Goal: Information Seeking & Learning: Learn about a topic

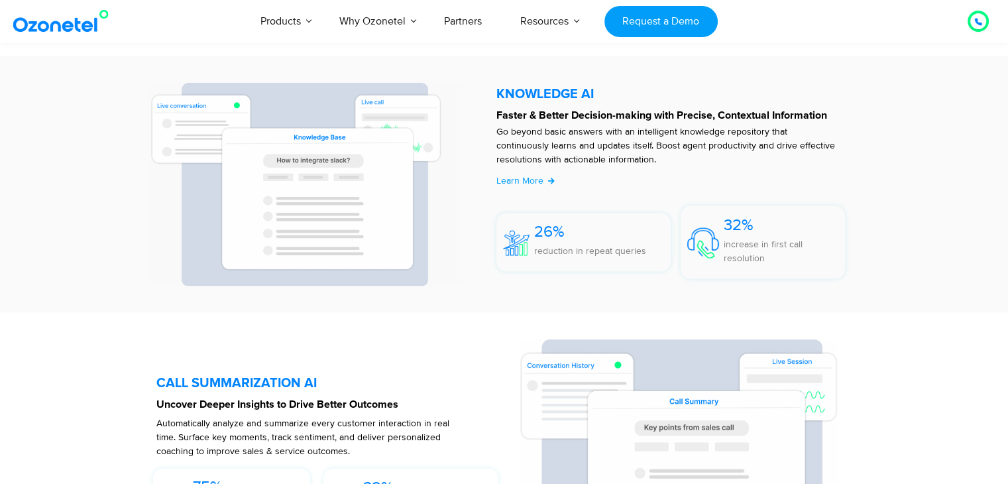
scroll to position [2801, 0]
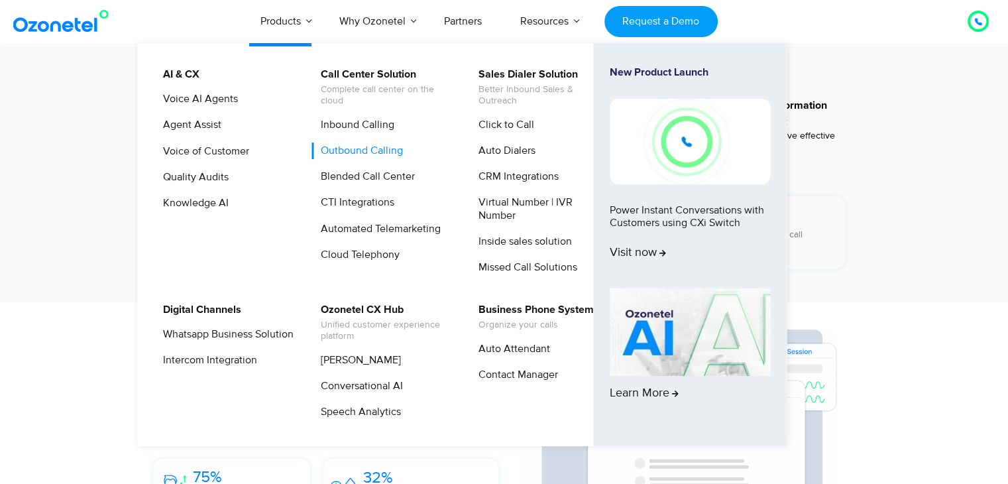
click at [366, 145] on link "Outbound Calling" at bounding box center [358, 150] width 93 height 17
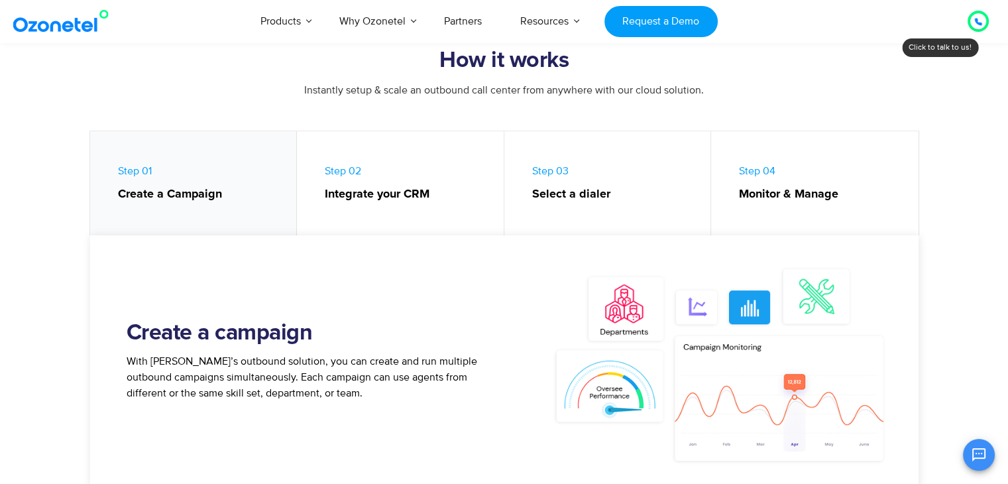
scroll to position [549, 0]
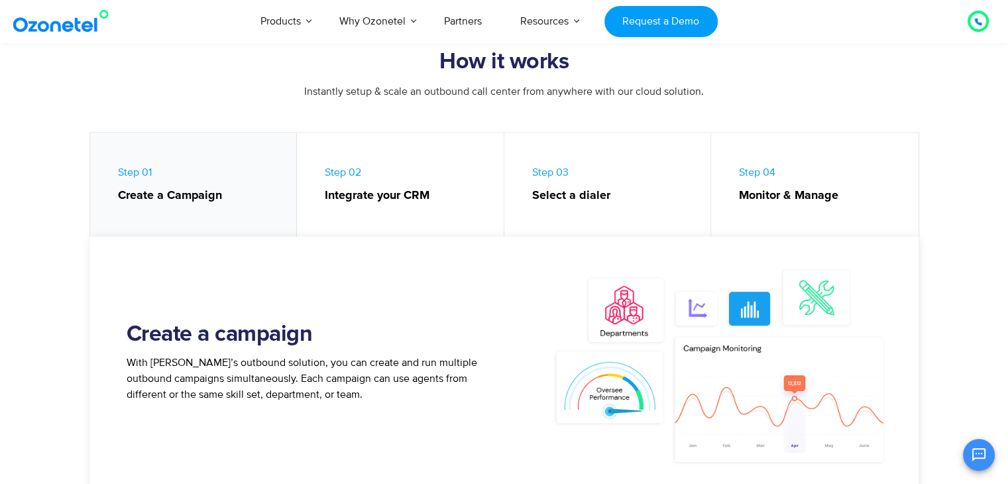
click at [429, 200] on strong "Integrate your CRM" at bounding box center [408, 196] width 166 height 18
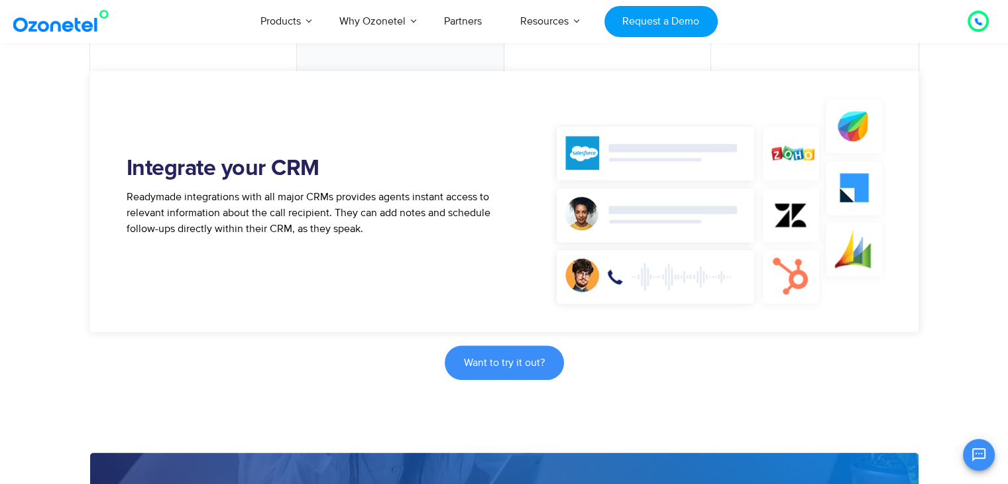
scroll to position [715, 0]
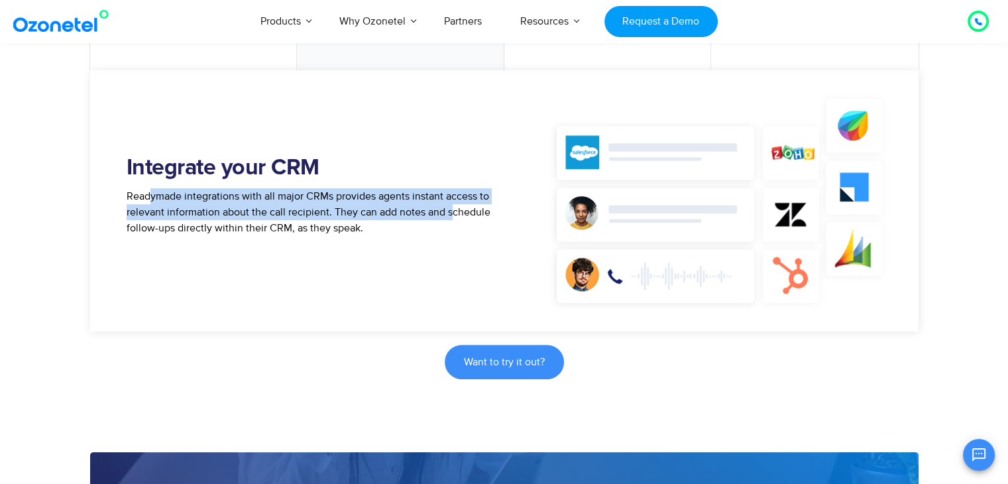
drag, startPoint x: 148, startPoint y: 201, endPoint x: 448, endPoint y: 209, distance: 299.6
click at [448, 209] on span "Readymade integrations with all major CRMs provides agents instant access to re…" at bounding box center [309, 211] width 364 height 45
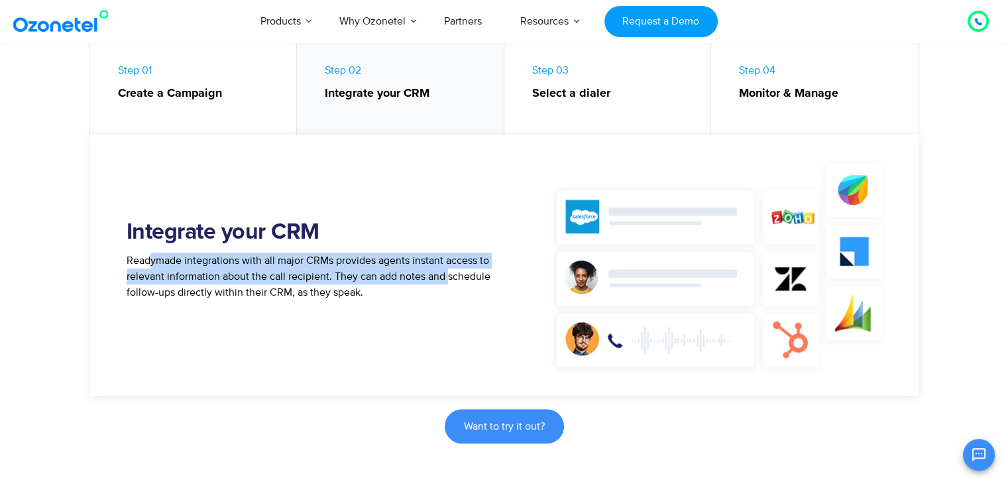
scroll to position [645, 0]
